Goal: Information Seeking & Learning: Learn about a topic

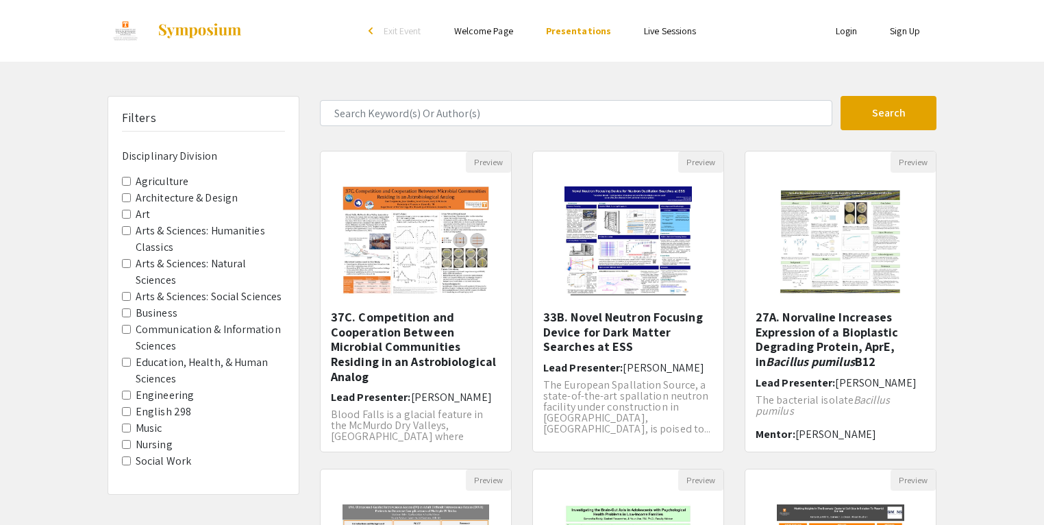
scroll to position [14, 0]
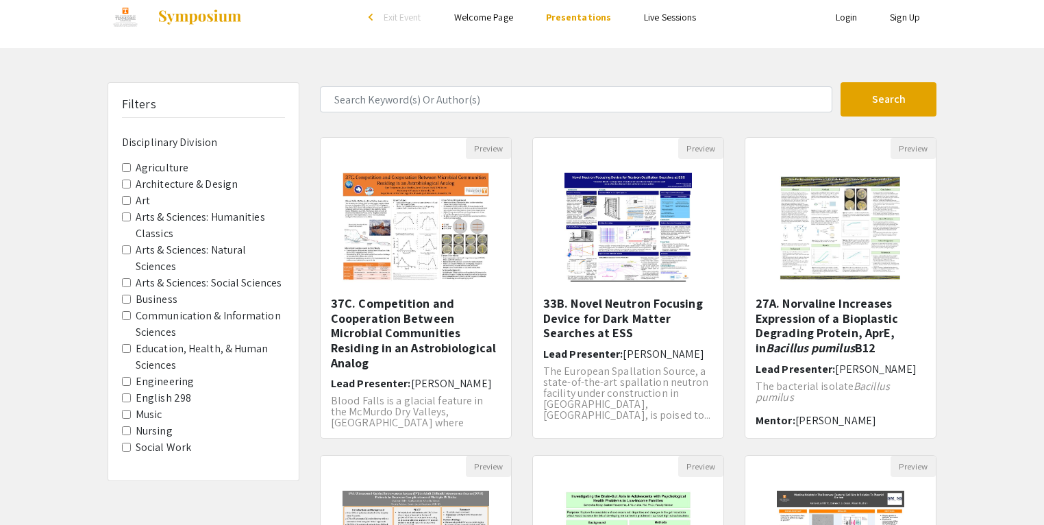
click at [231, 354] on label "Education, Health, & Human Sciences" at bounding box center [210, 357] width 149 height 33
click at [131, 353] on Sciences "Education, Health, & Human Sciences" at bounding box center [126, 348] width 9 height 9
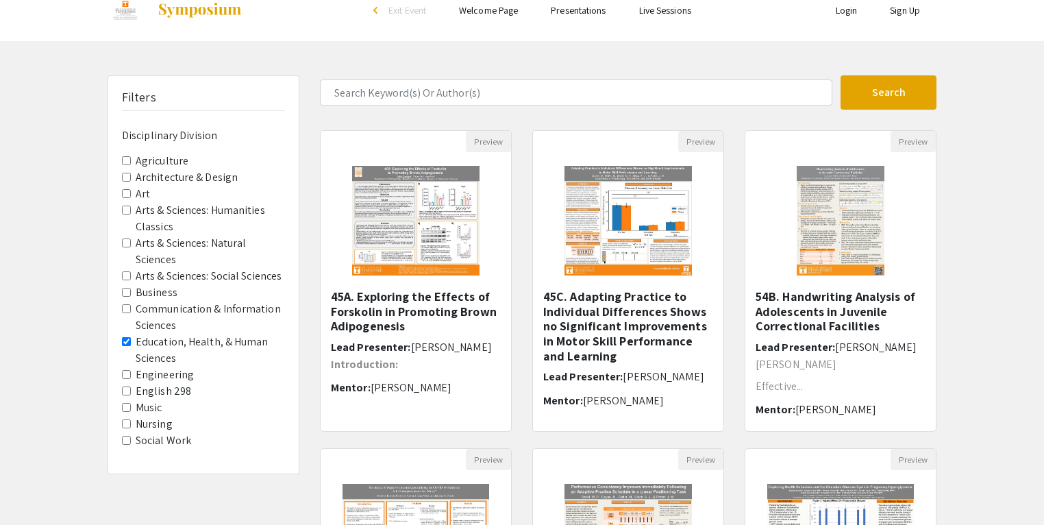
scroll to position [27, 0]
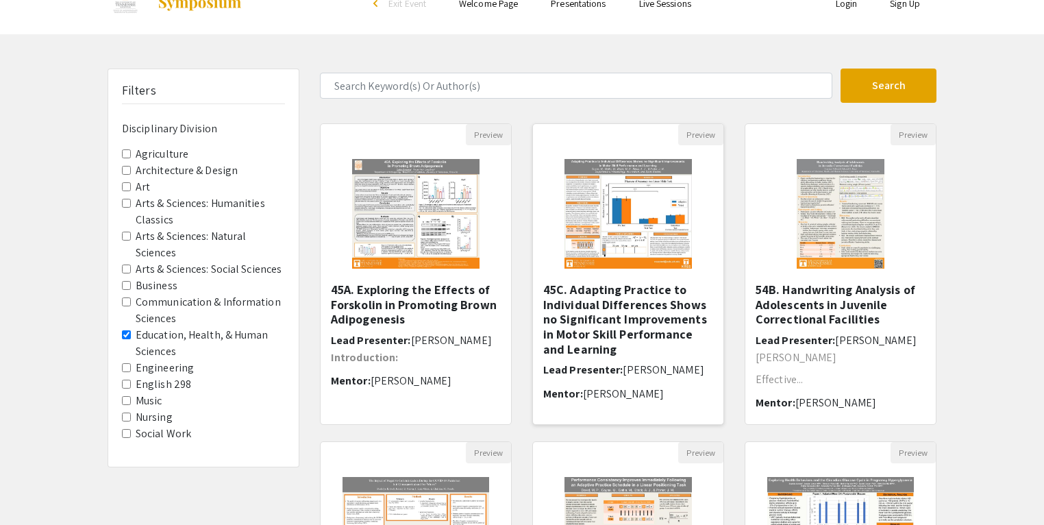
click at [654, 313] on h5 "45C. Adapting Practice to Individual Differences Shows no Significant Improveme…" at bounding box center [628, 319] width 170 height 74
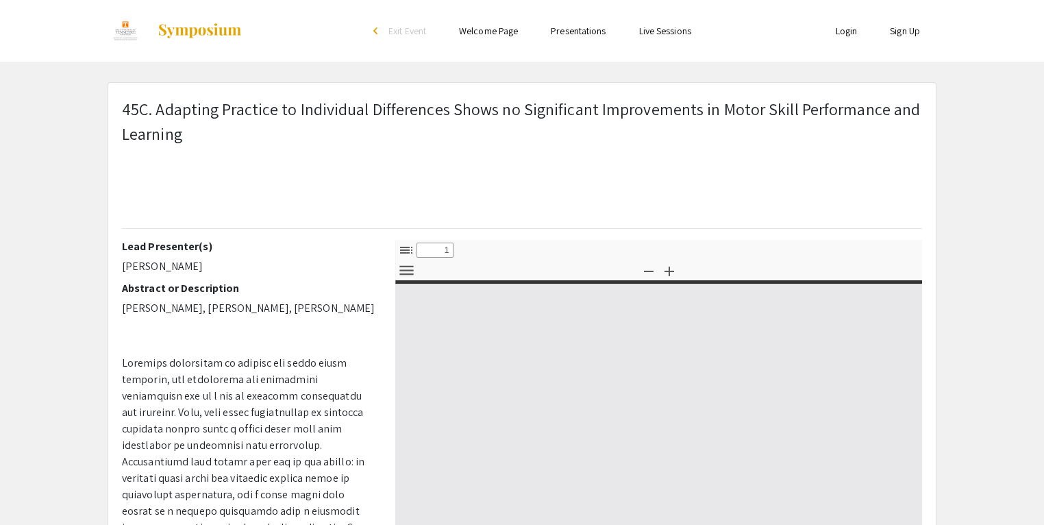
select select "custom"
type input "0"
select select "custom"
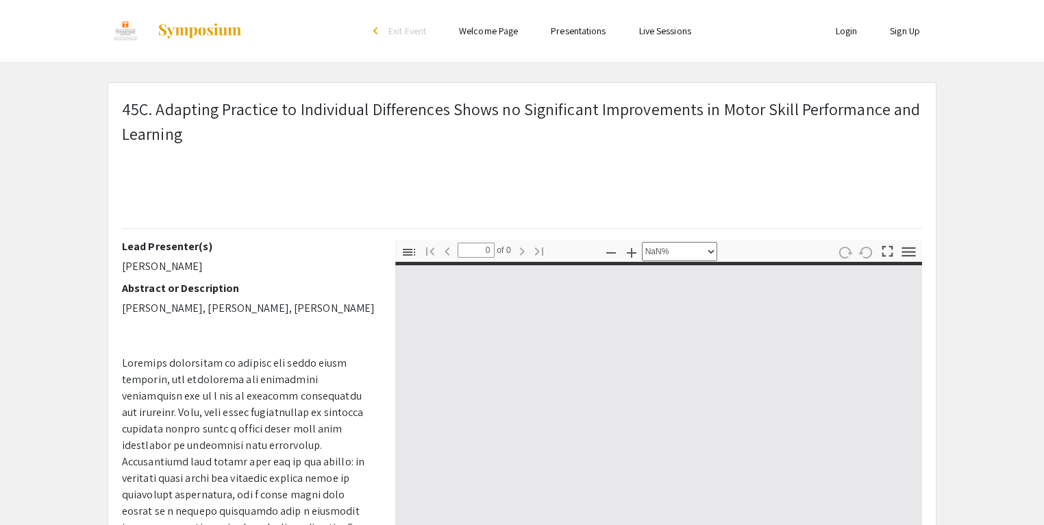
type input "1"
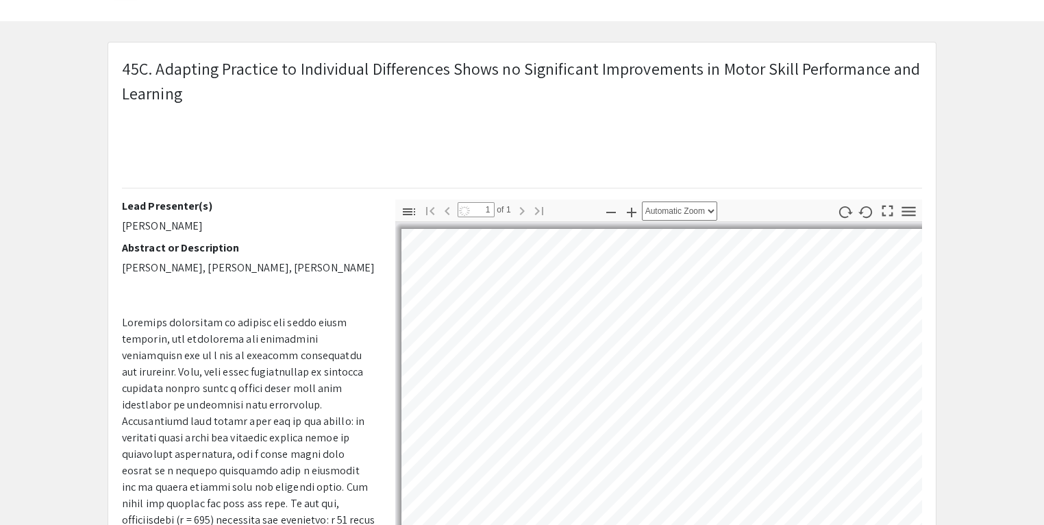
scroll to position [184, 0]
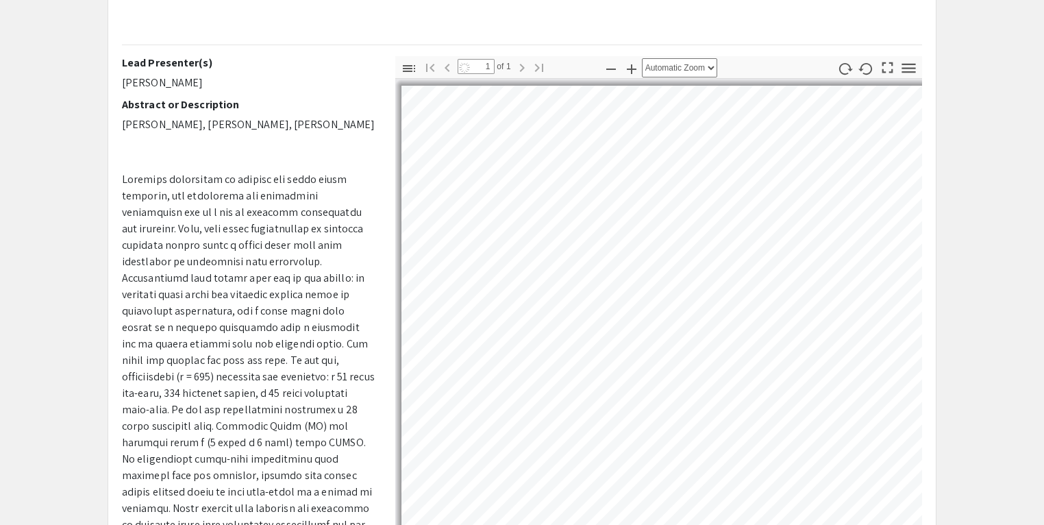
select select "auto"
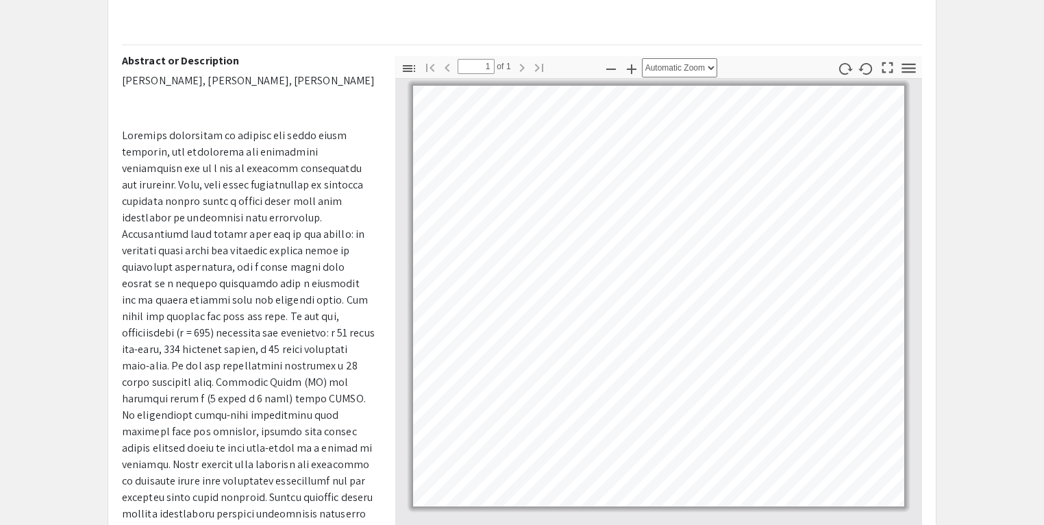
scroll to position [110, 0]
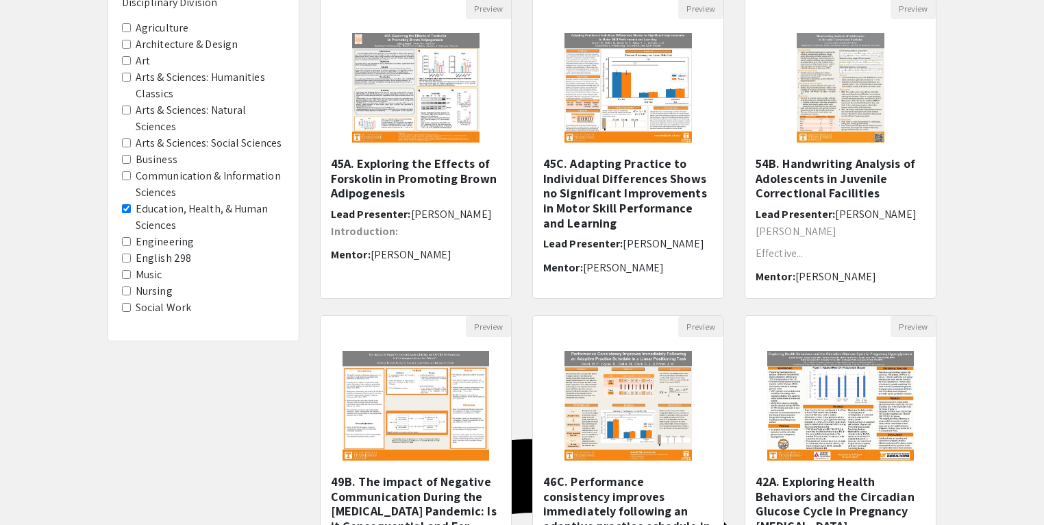
scroll to position [355, 0]
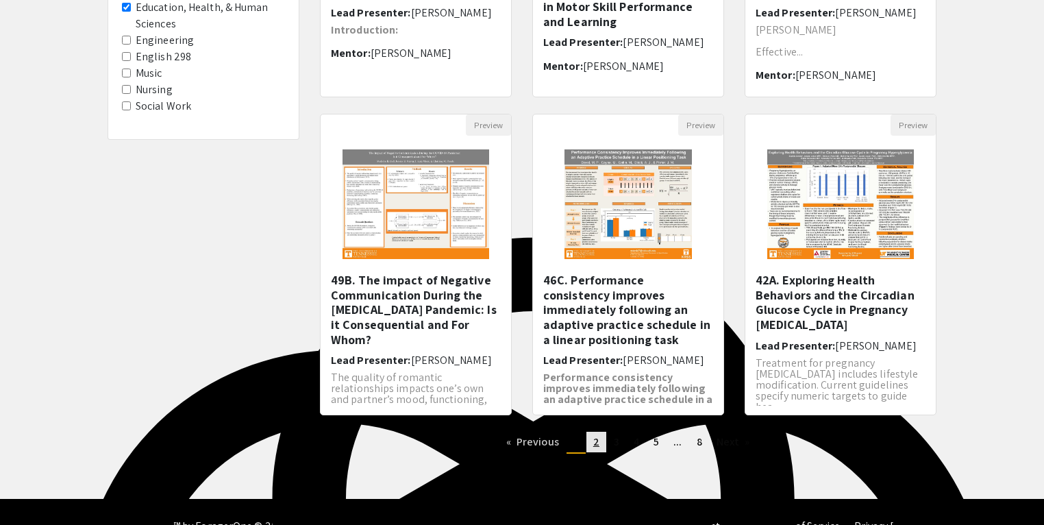
click at [591, 439] on link "page 2" at bounding box center [597, 442] width 20 height 21
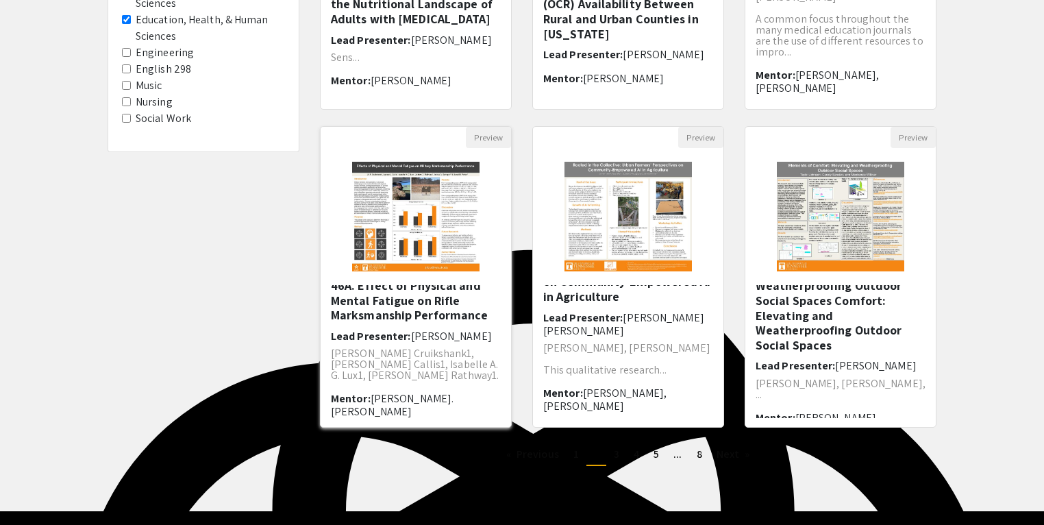
scroll to position [12, 0]
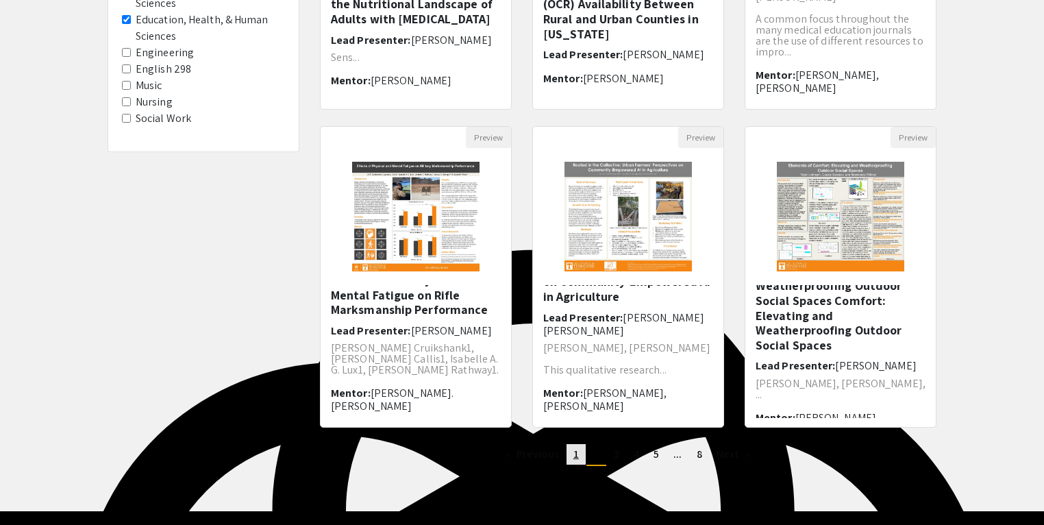
click at [574, 459] on span "1" at bounding box center [576, 454] width 5 height 14
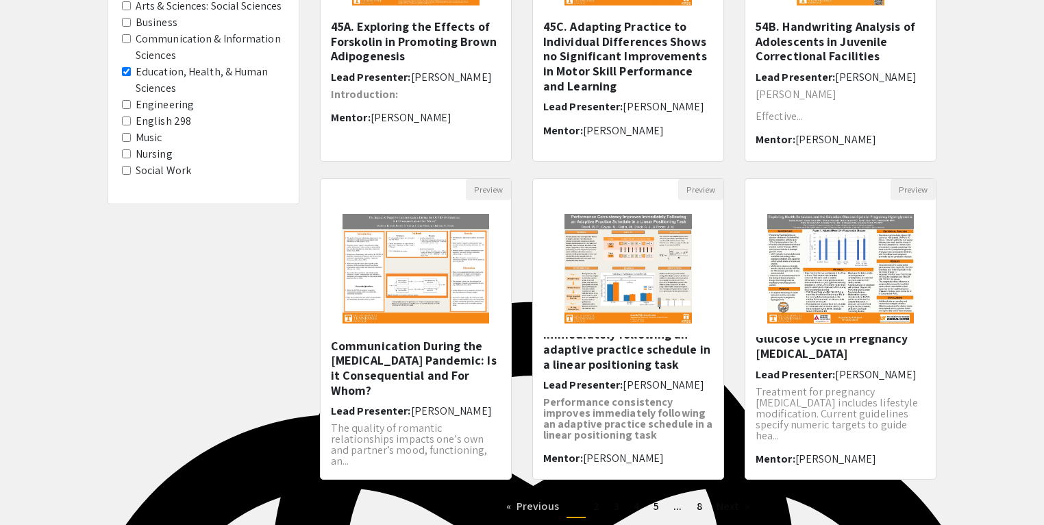
scroll to position [330, 0]
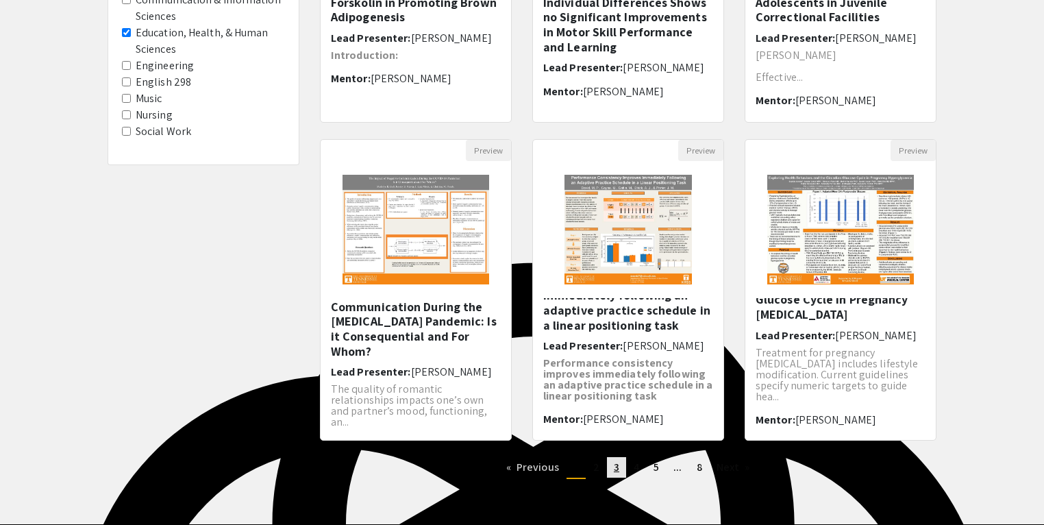
click at [612, 472] on link "page 3" at bounding box center [616, 467] width 19 height 21
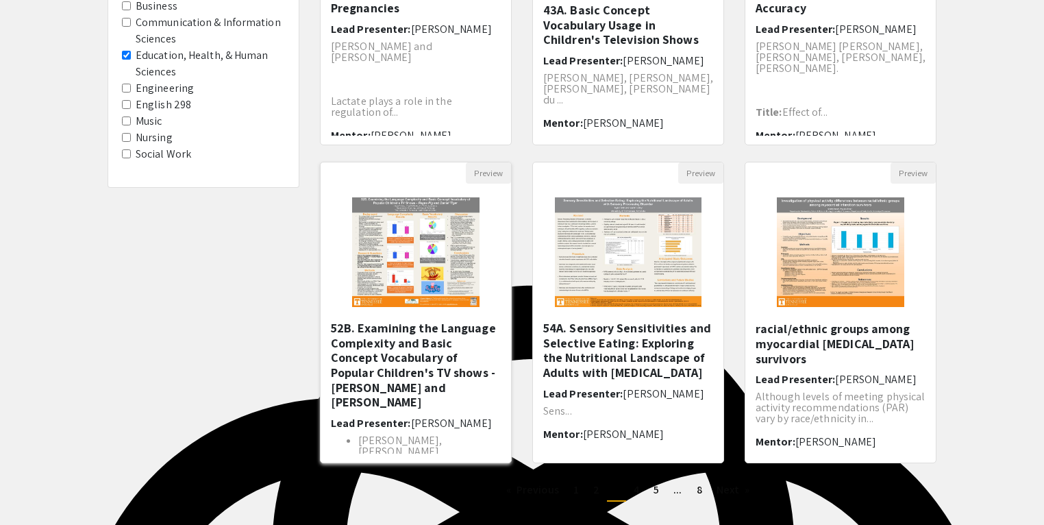
scroll to position [7, 0]
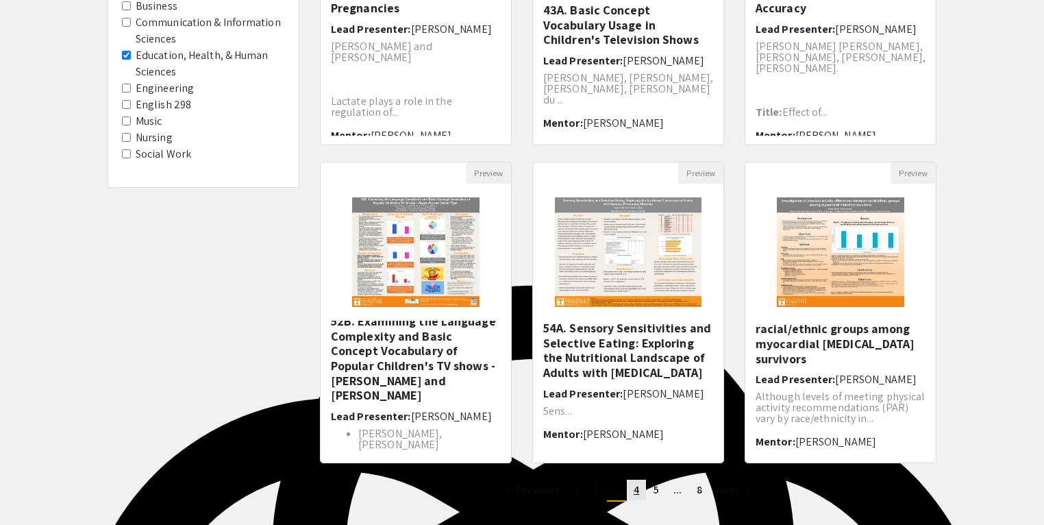
click at [635, 491] on span "4" at bounding box center [636, 489] width 5 height 14
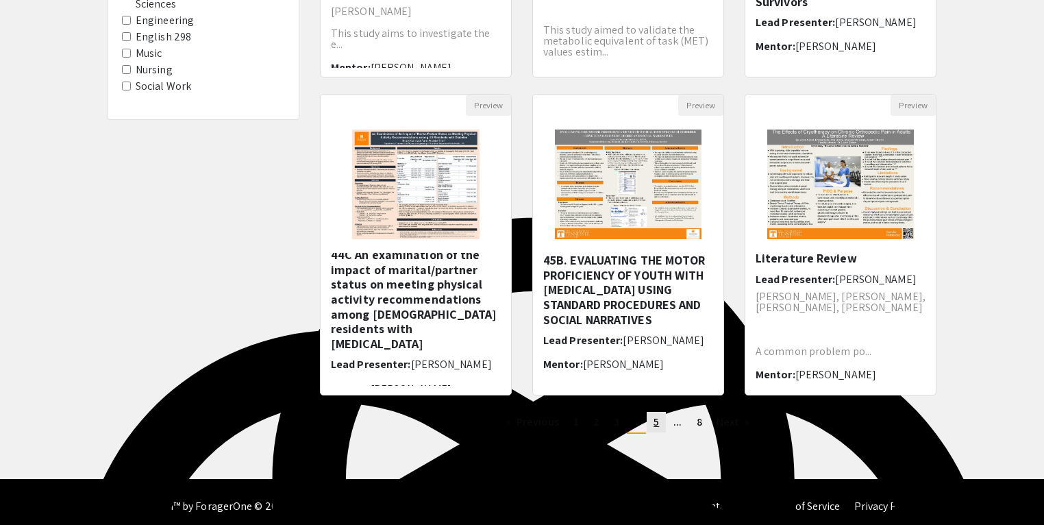
click at [656, 421] on span "5" at bounding box center [656, 422] width 5 height 14
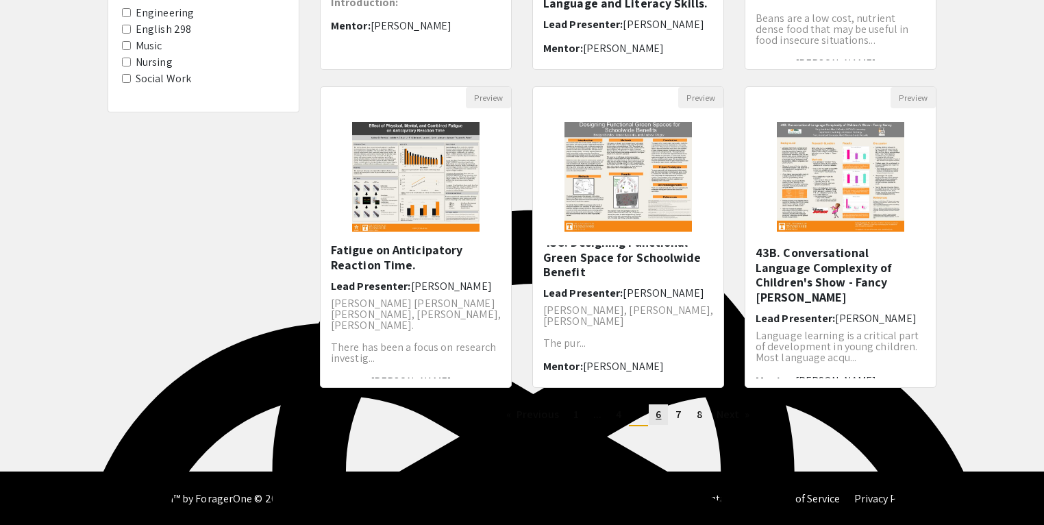
click at [655, 415] on link "page 6" at bounding box center [658, 414] width 19 height 21
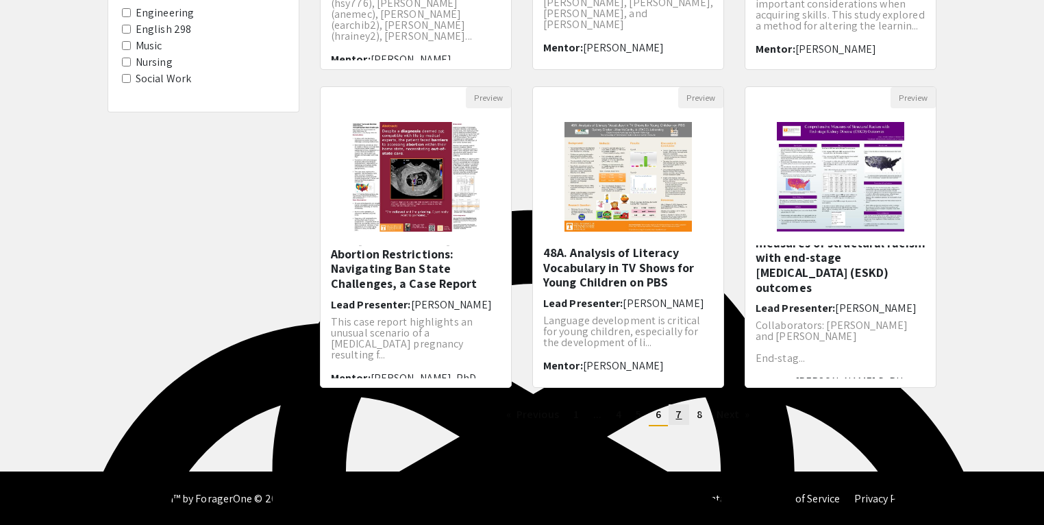
click at [684, 417] on link "page 7" at bounding box center [679, 414] width 20 height 21
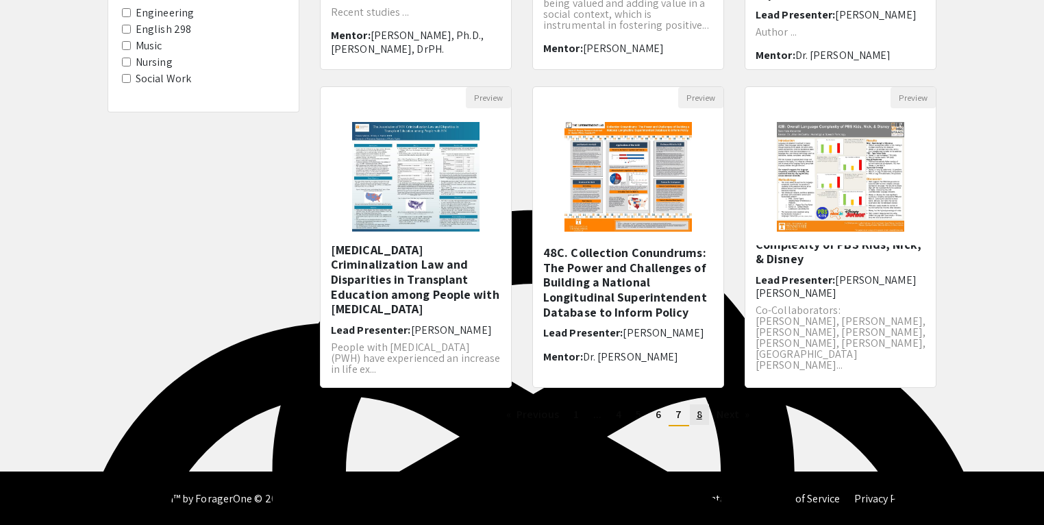
click at [700, 422] on link "page 8" at bounding box center [699, 414] width 19 height 21
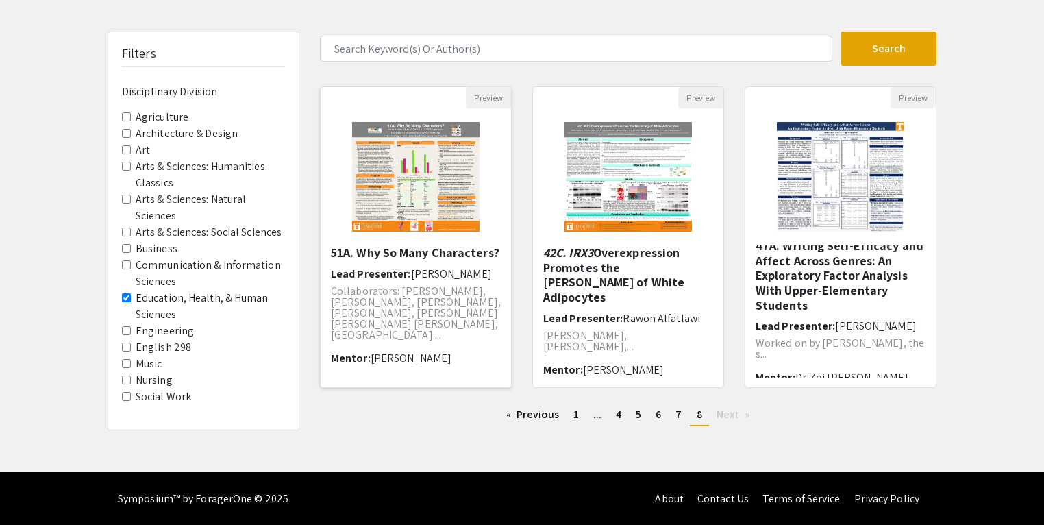
click at [467, 169] on img "Open Presentation <p>51A. Why So Many Characters?</p>" at bounding box center [417, 176] width 156 height 137
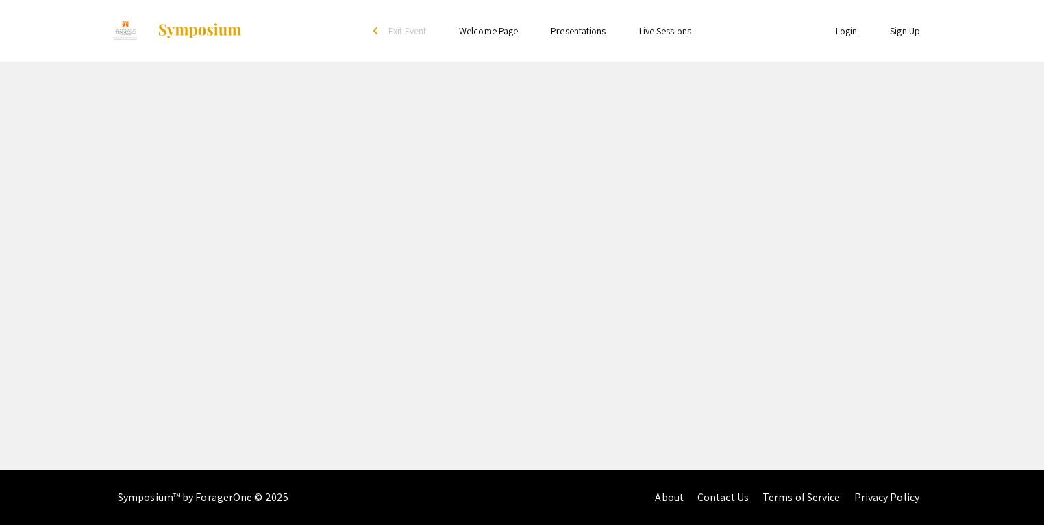
select select "custom"
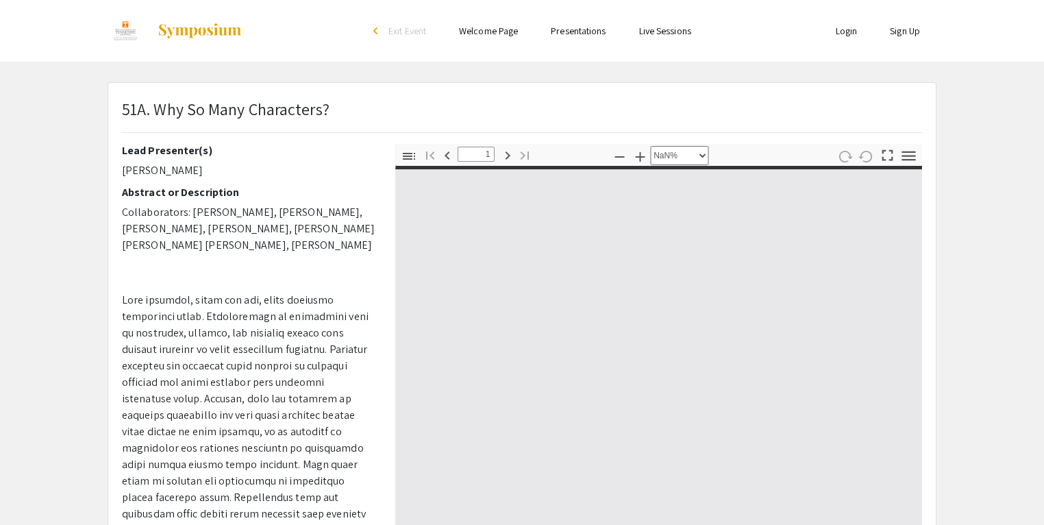
type input "0"
select select "custom"
type input "1"
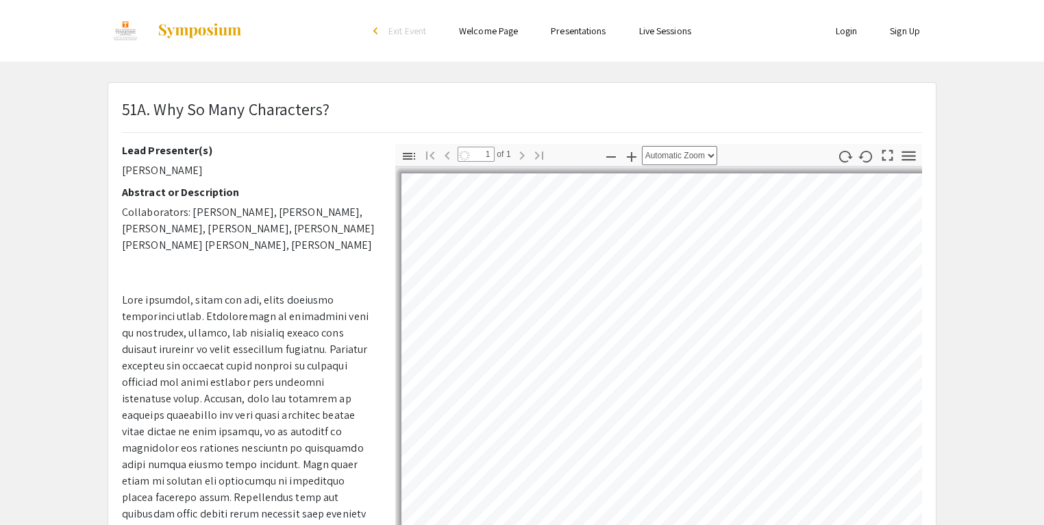
select select "auto"
